Goal: Information Seeking & Learning: Learn about a topic

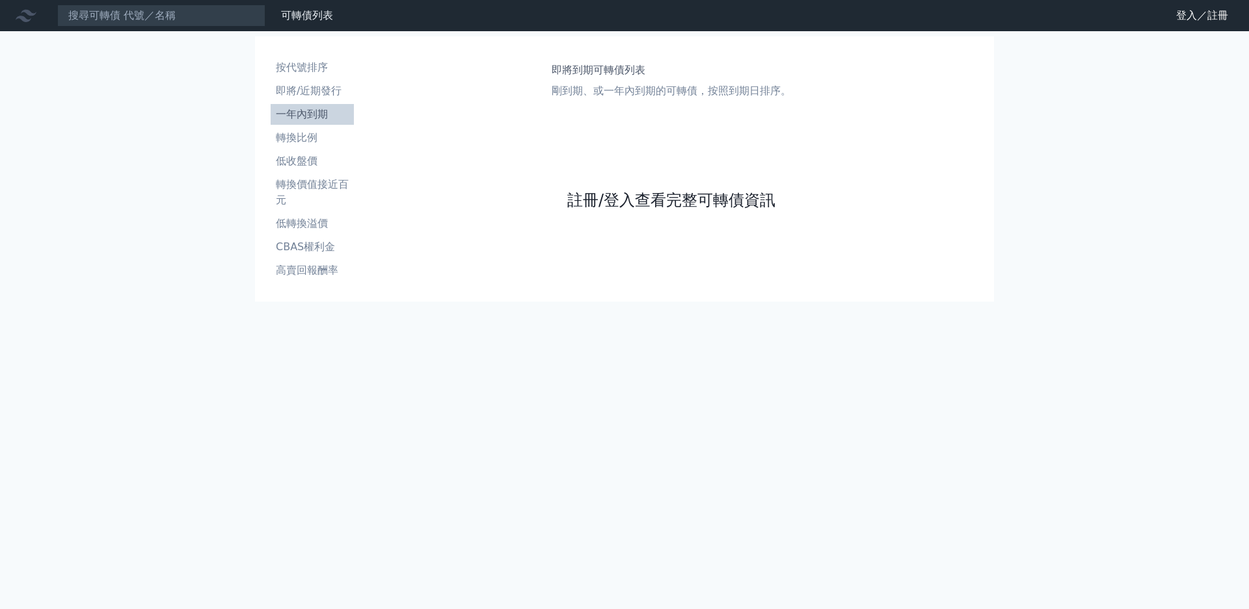
click at [567, 211] on link "註冊/登入查看完整可轉債資訊" at bounding box center [671, 200] width 208 height 21
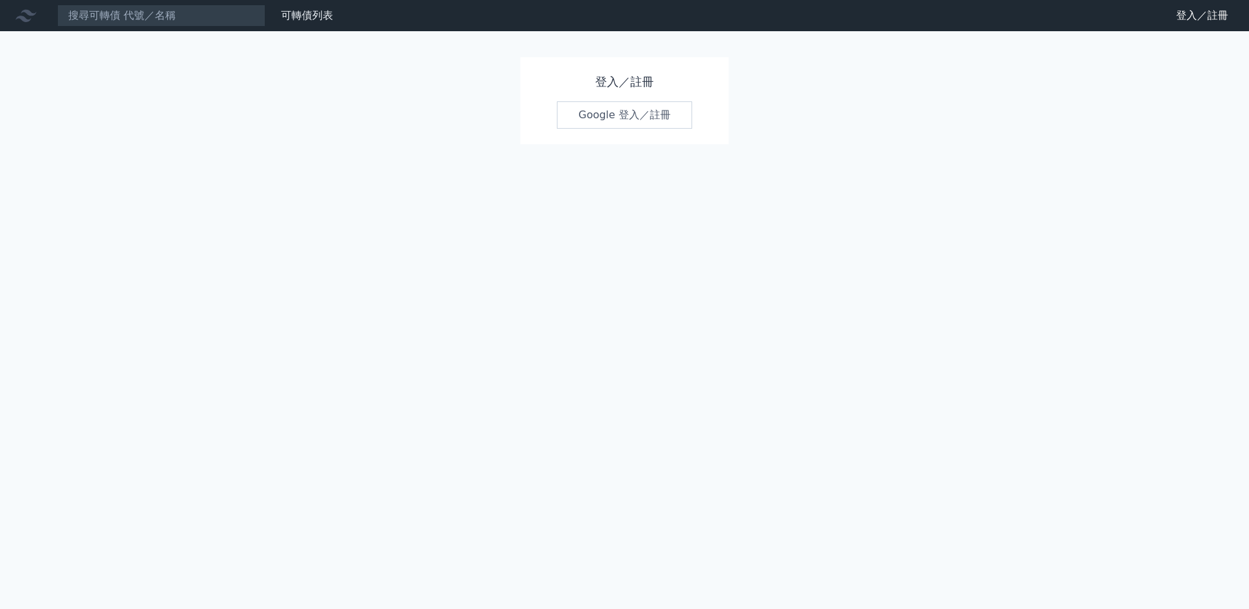
click at [462, 162] on div "可轉債列表 財務數據 可轉債列表 財務數據 登入／註冊 登入／註冊 登入／註冊 Google 登入／註冊" at bounding box center [624, 304] width 1249 height 609
click at [603, 122] on link "Google 登入／註冊" at bounding box center [624, 114] width 135 height 27
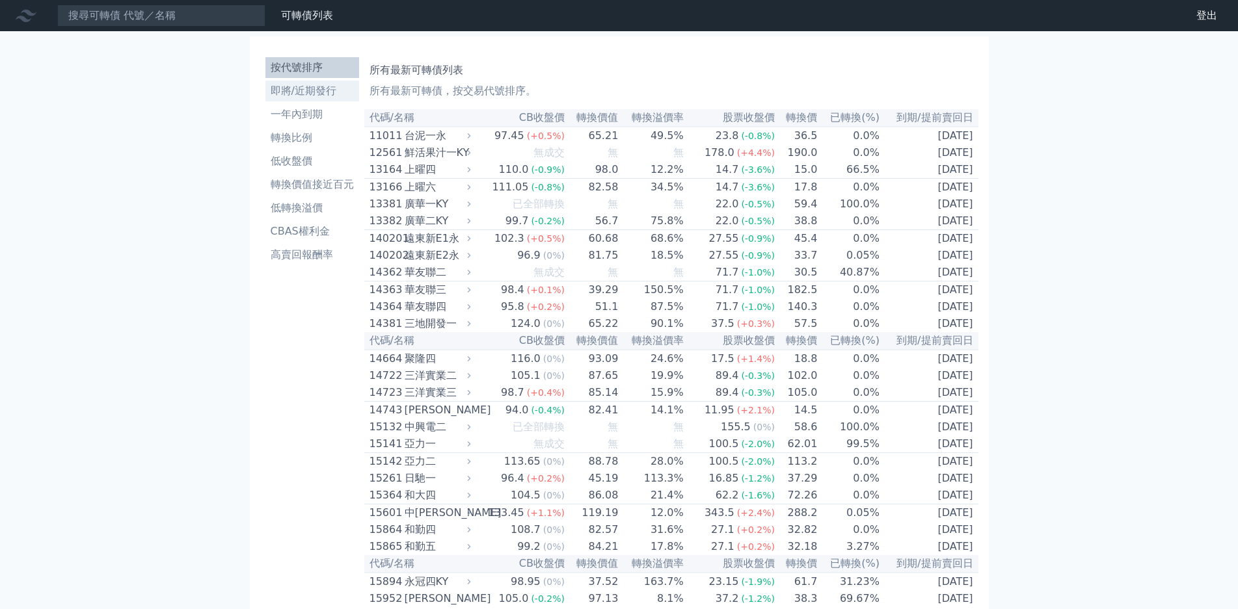
click at [295, 83] on li "即將/近期發行" at bounding box center [312, 91] width 94 height 16
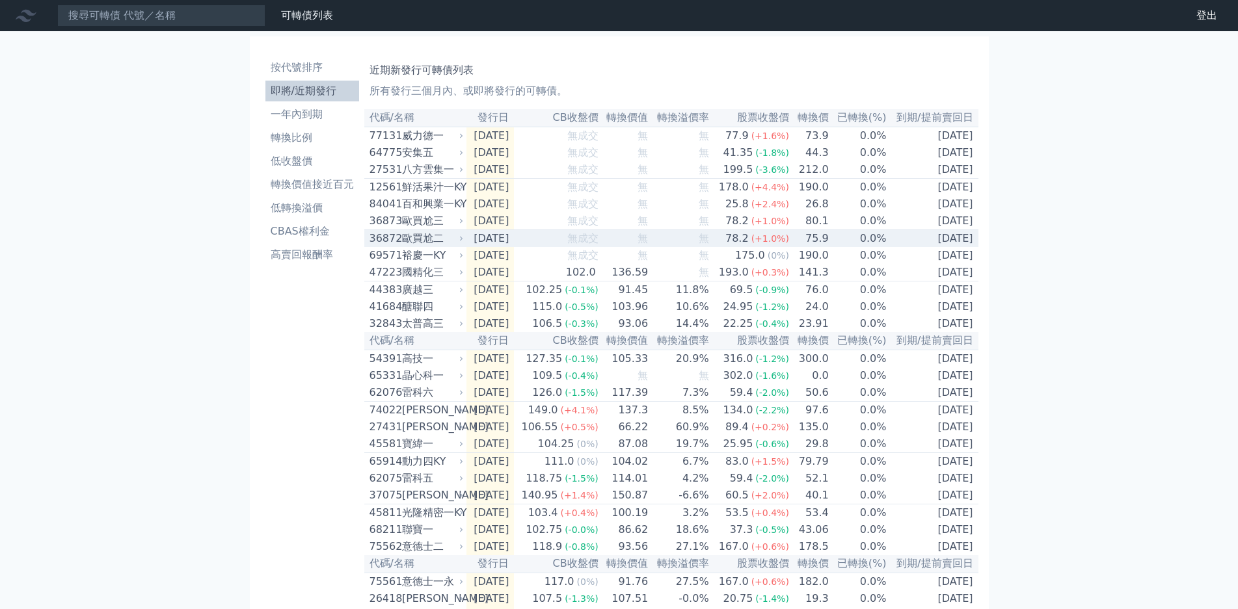
click at [402, 247] on div "歐買尬二" at bounding box center [431, 239] width 59 height 16
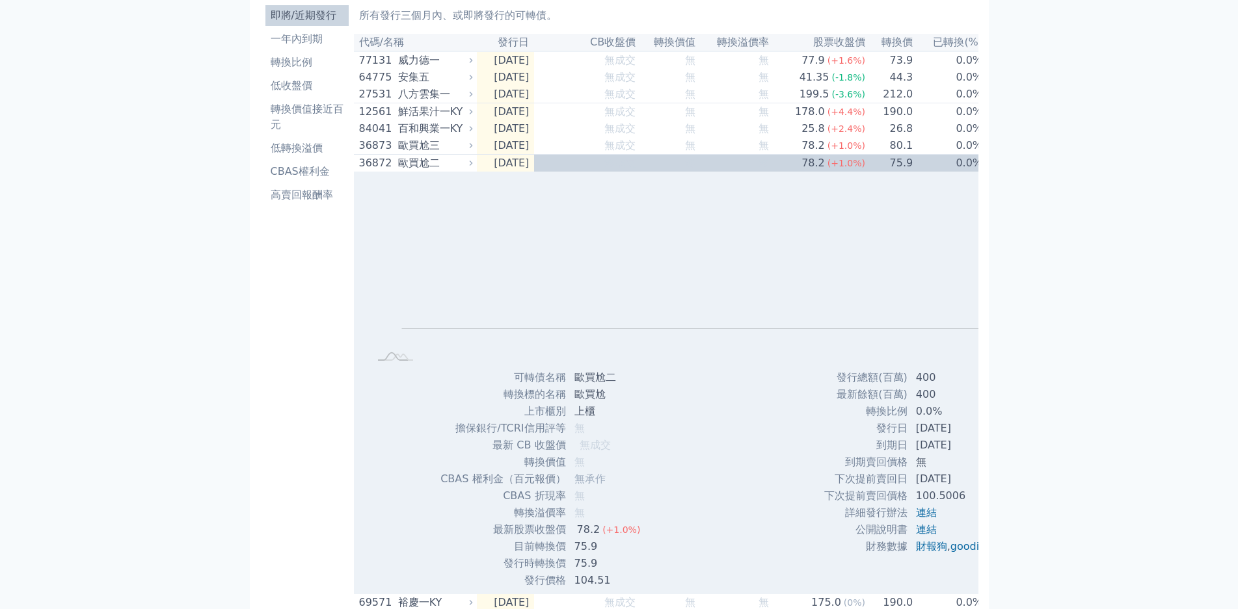
scroll to position [65, 0]
